Goal: Browse casually: Explore the website without a specific task or goal

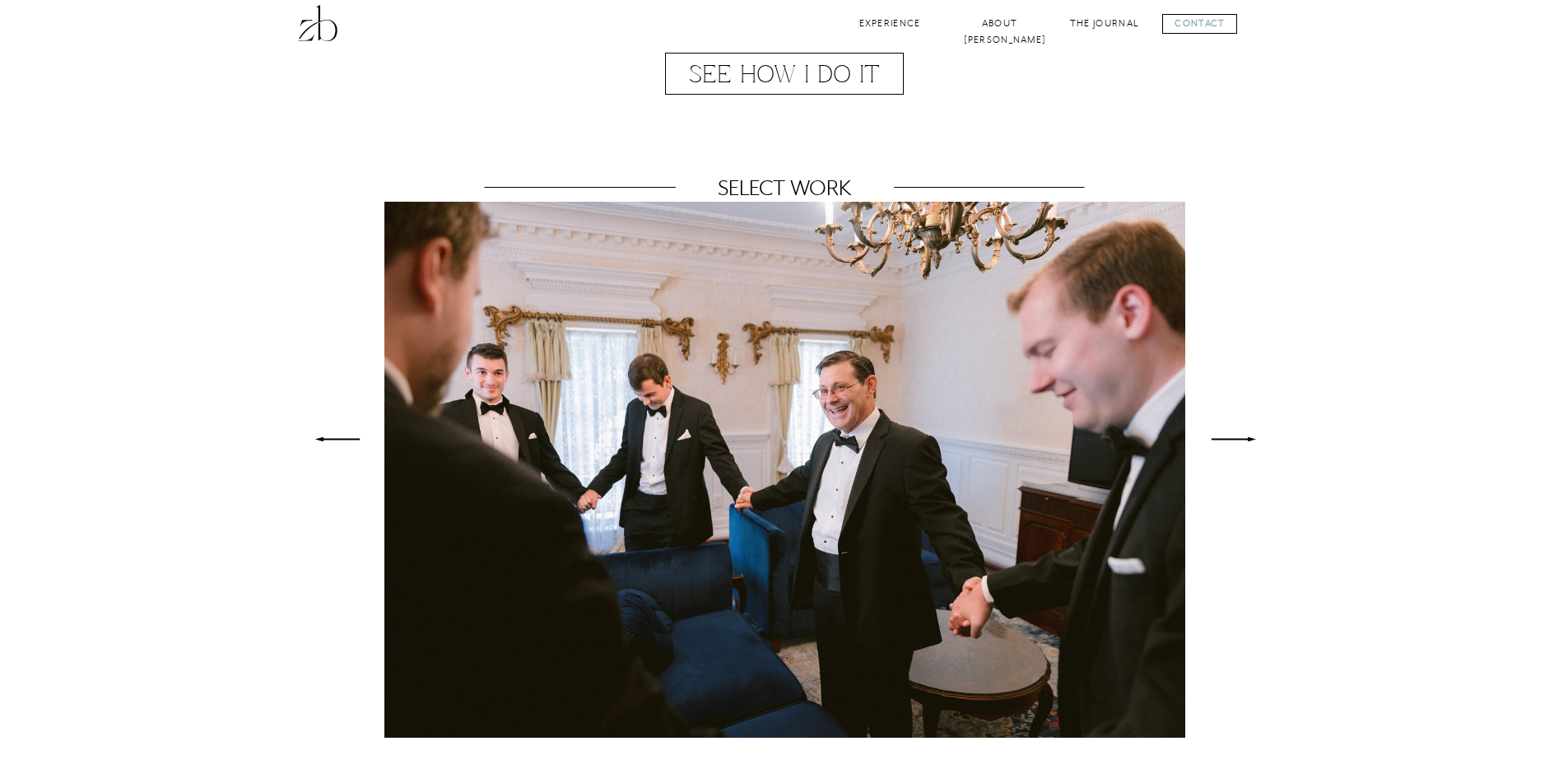
scroll to position [991, 0]
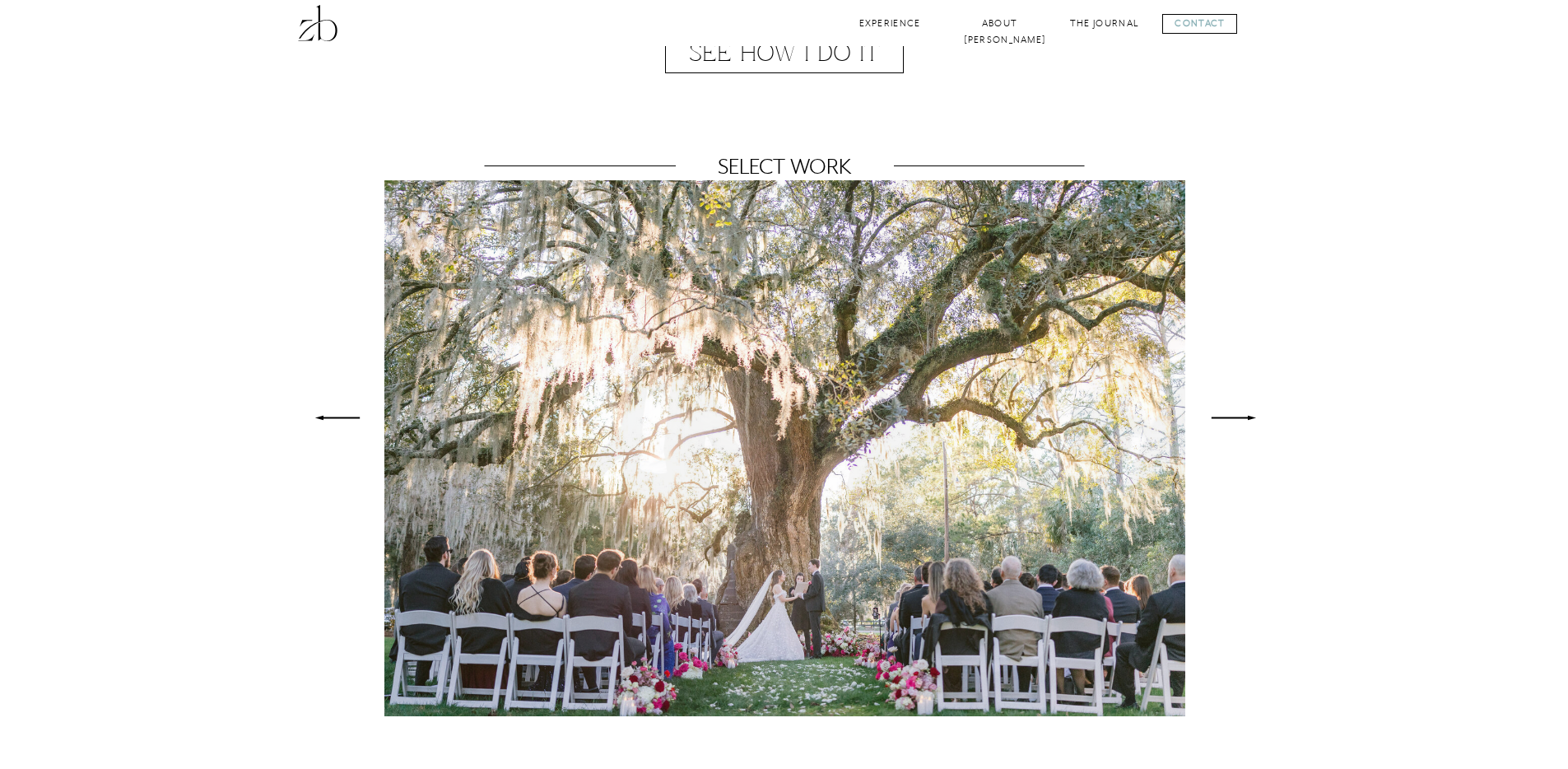
click at [1245, 418] on polygon at bounding box center [1233, 418] width 44 height 4
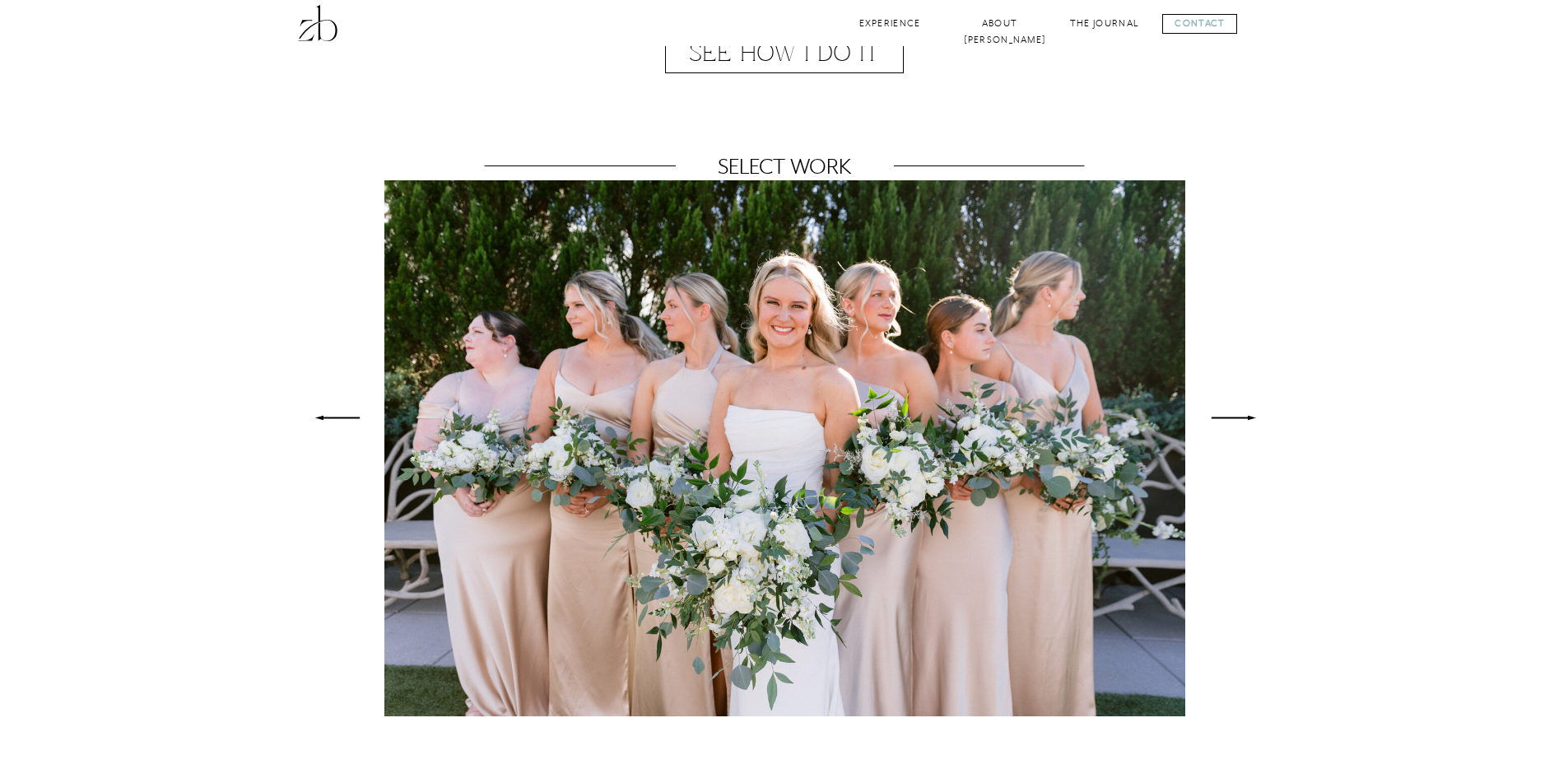
click at [1245, 418] on polygon at bounding box center [1233, 418] width 44 height 4
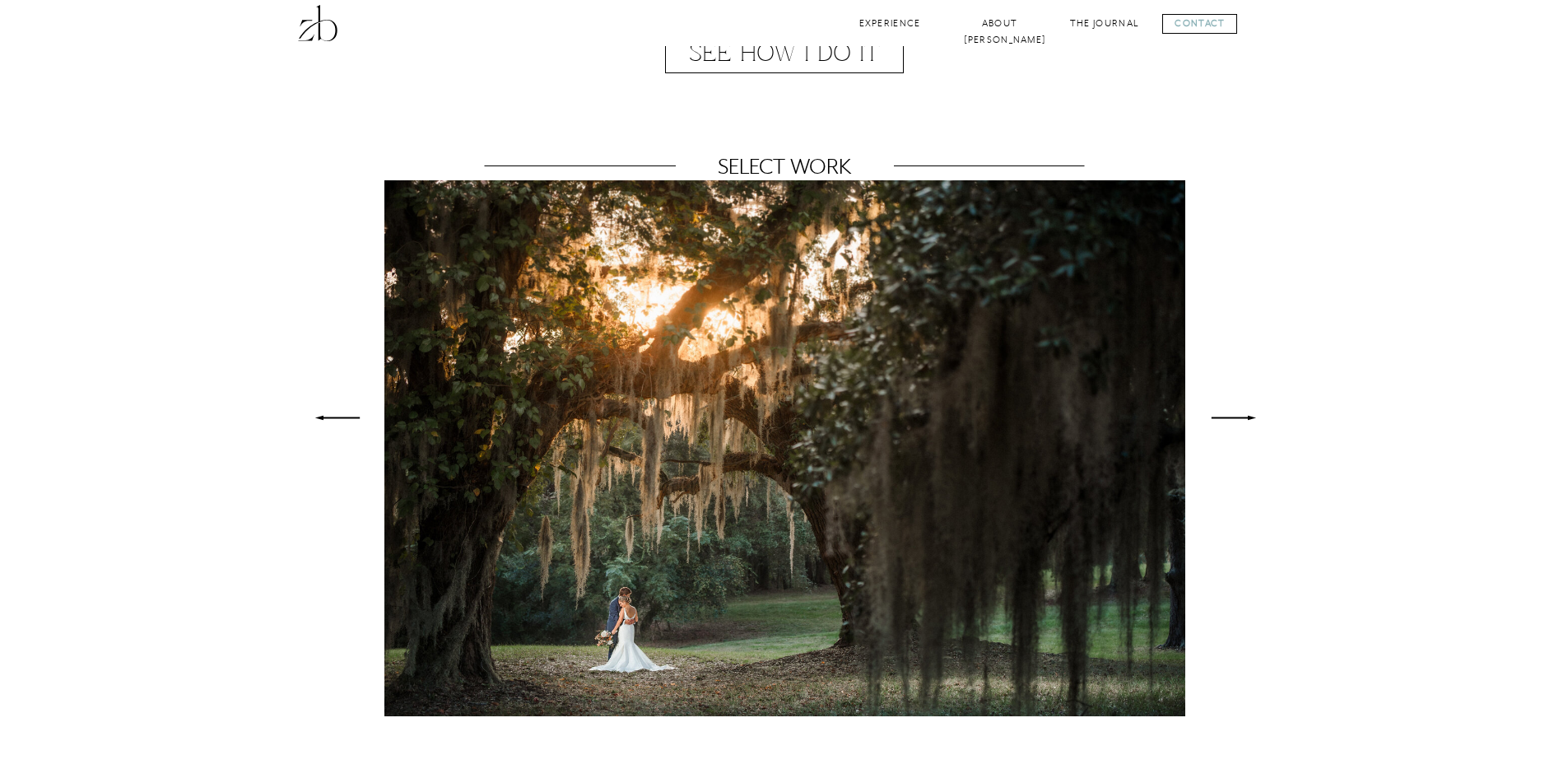
click at [1245, 418] on polygon at bounding box center [1233, 418] width 44 height 4
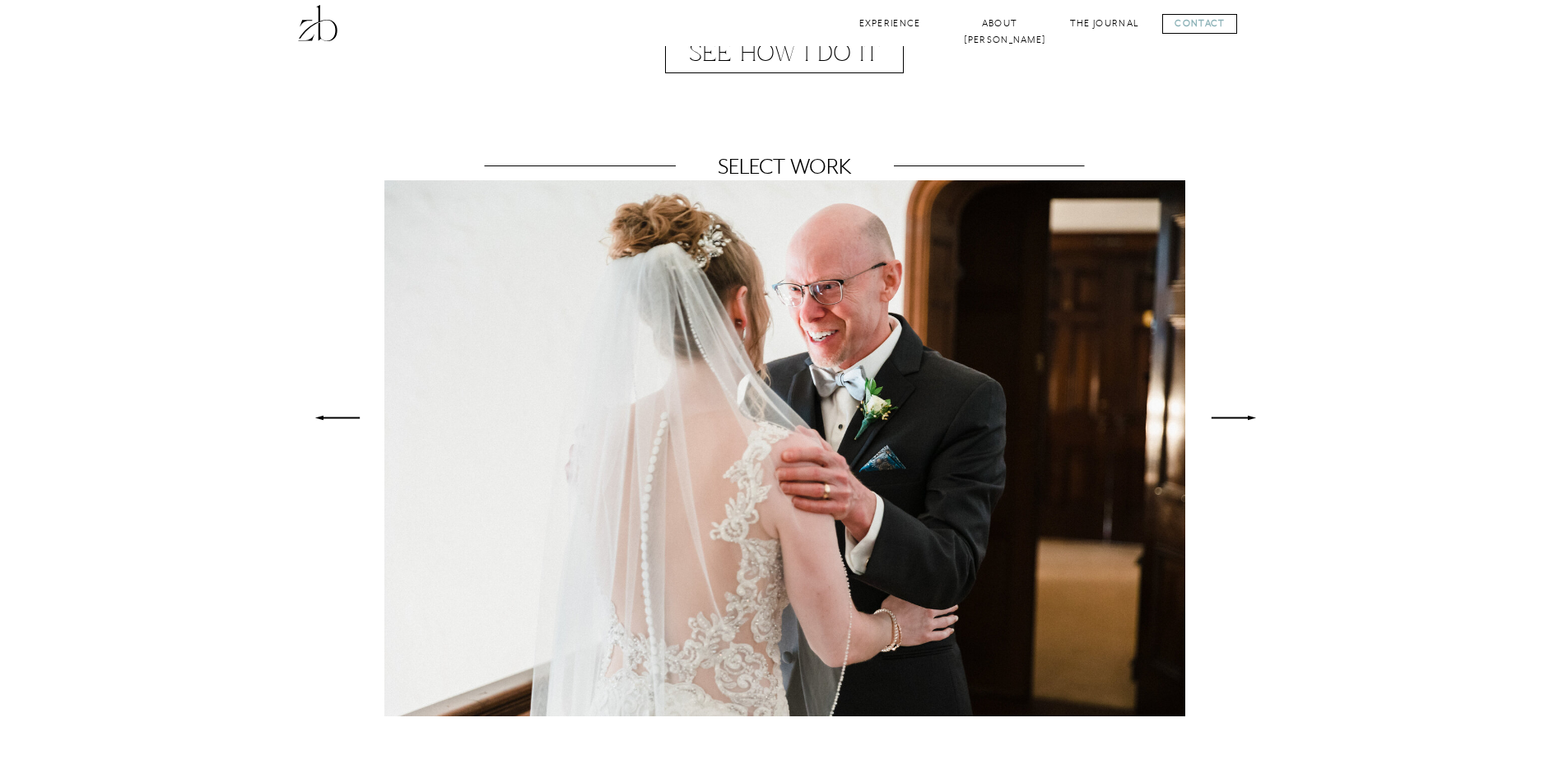
click at [1245, 418] on polygon at bounding box center [1233, 418] width 44 height 4
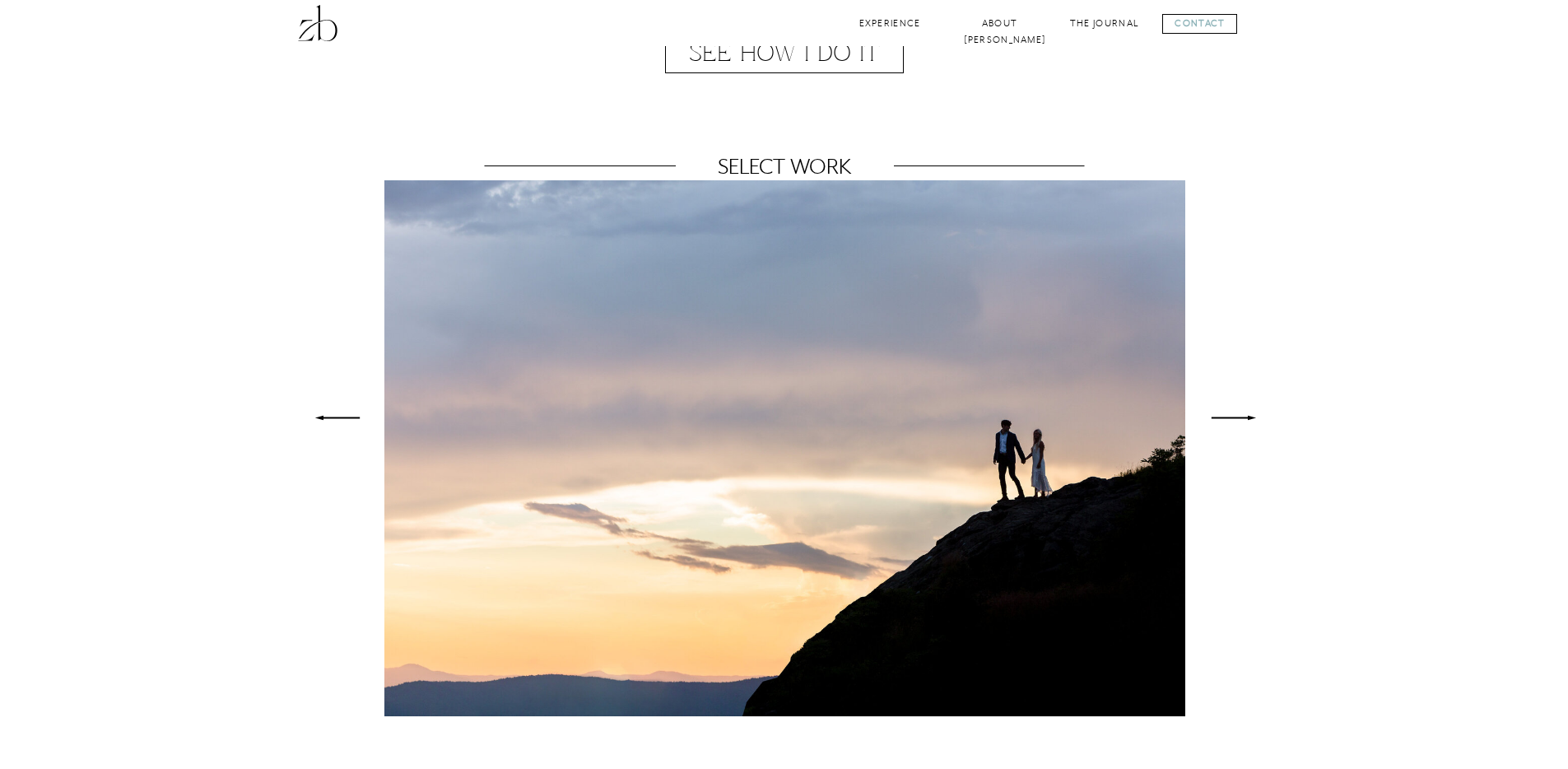
click at [1245, 418] on polygon at bounding box center [1233, 418] width 44 height 4
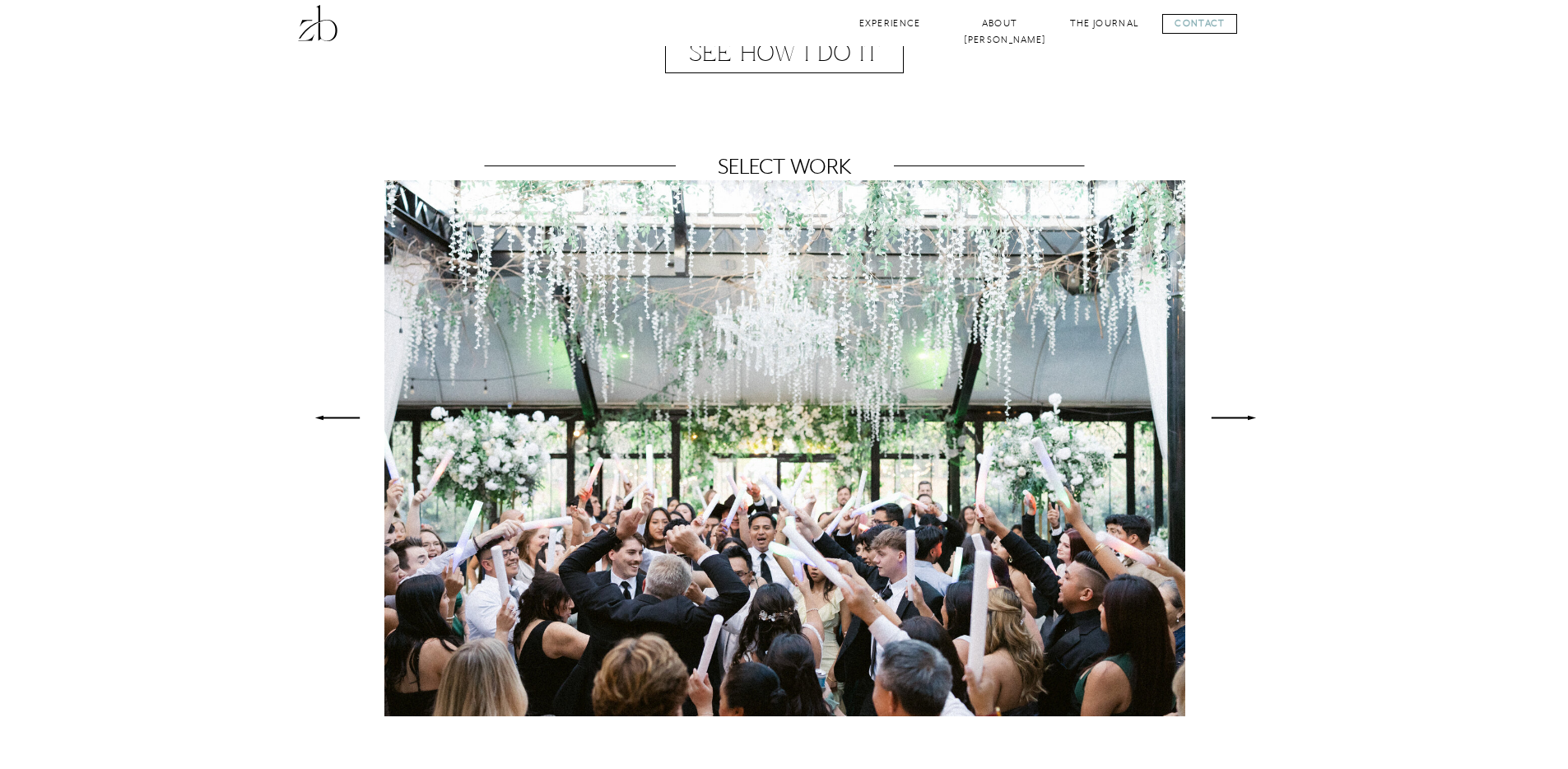
click at [1245, 418] on polygon at bounding box center [1233, 418] width 44 height 4
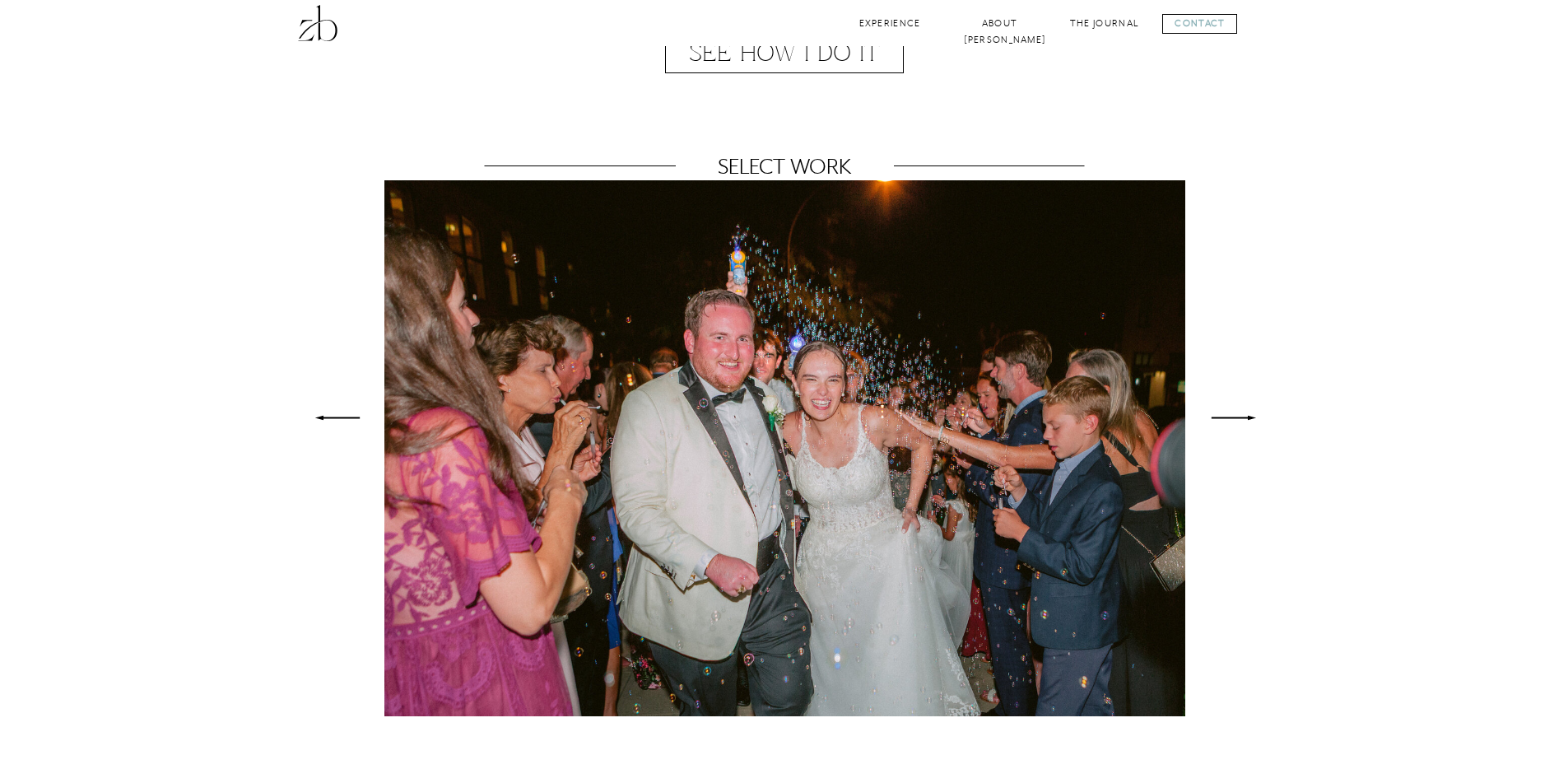
click at [1245, 418] on polygon at bounding box center [1233, 418] width 44 height 4
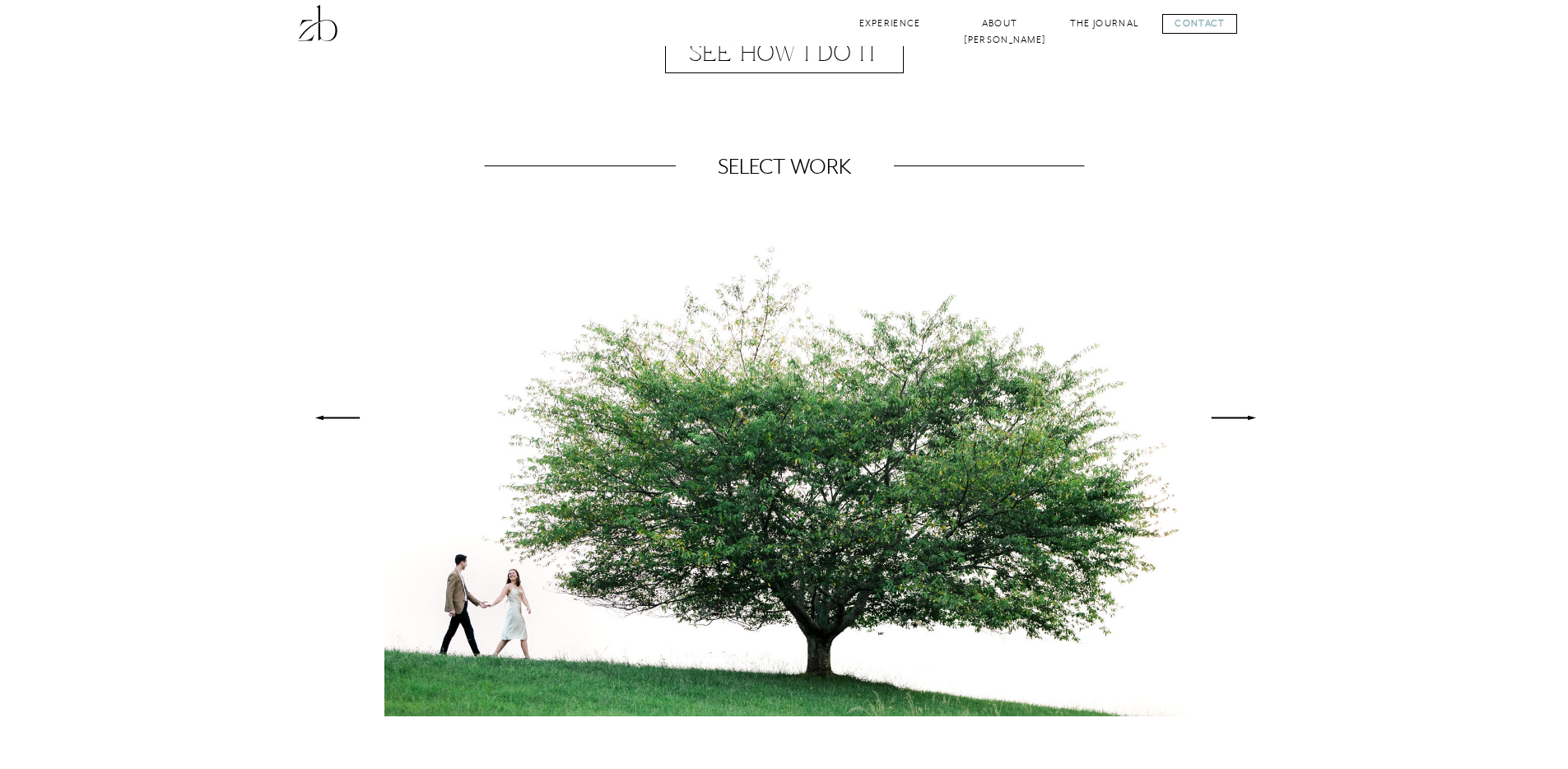
click at [1245, 418] on polygon at bounding box center [1233, 418] width 44 height 4
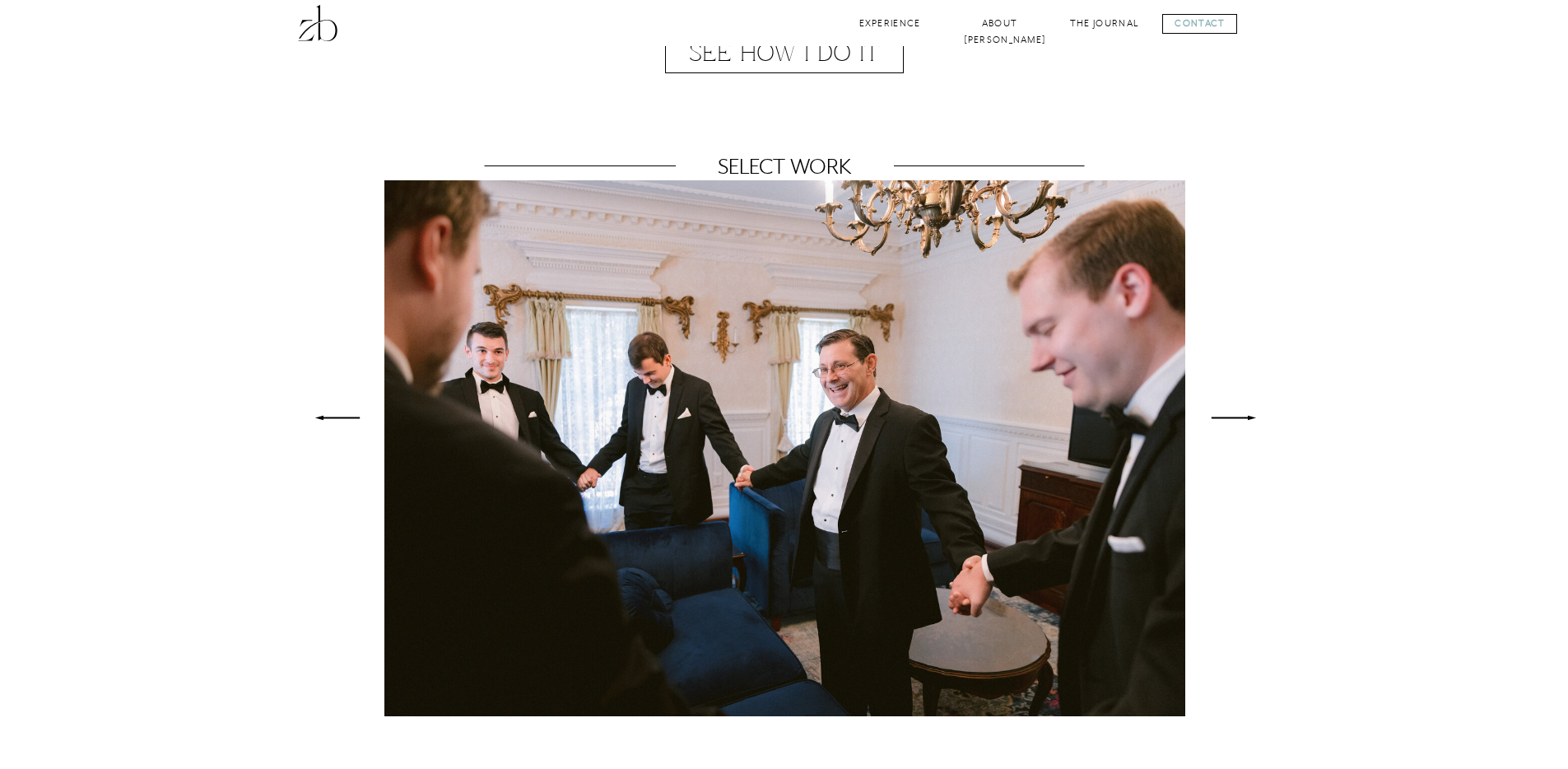
click at [1245, 418] on polygon at bounding box center [1233, 418] width 44 height 4
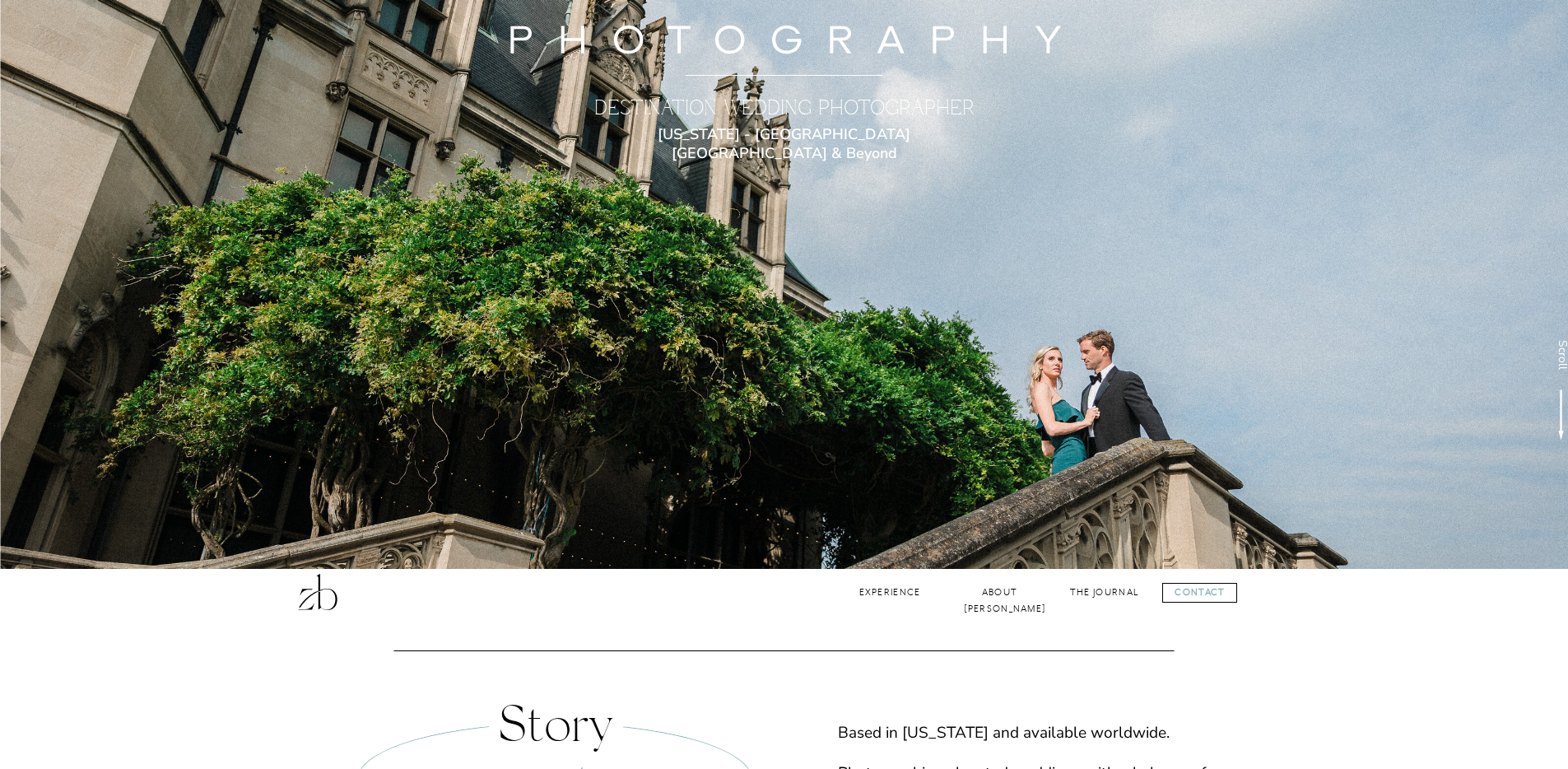
scroll to position [0, 0]
